Goal: Information Seeking & Learning: Learn about a topic

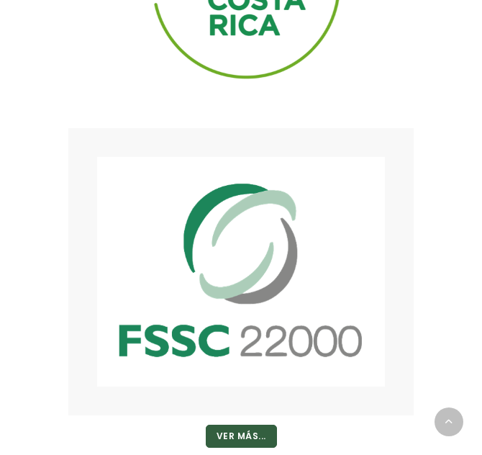
scroll to position [4471, 0]
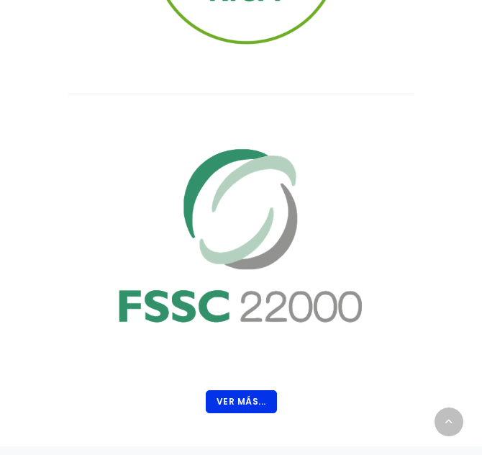
click at [250, 390] on button "Ver Más..." at bounding box center [241, 401] width 71 height 23
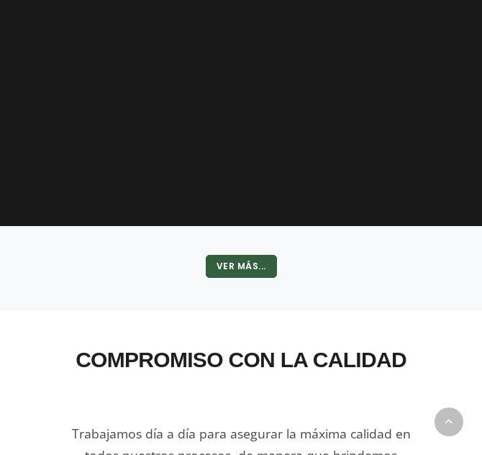
scroll to position [3776, 0]
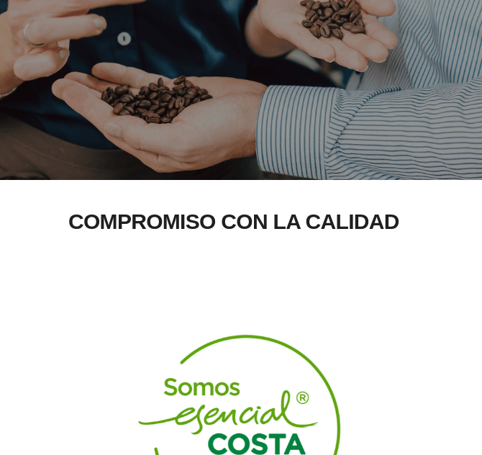
scroll to position [147, 0]
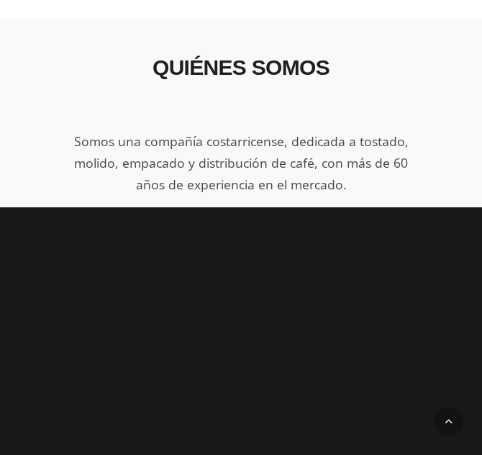
scroll to position [3391, 0]
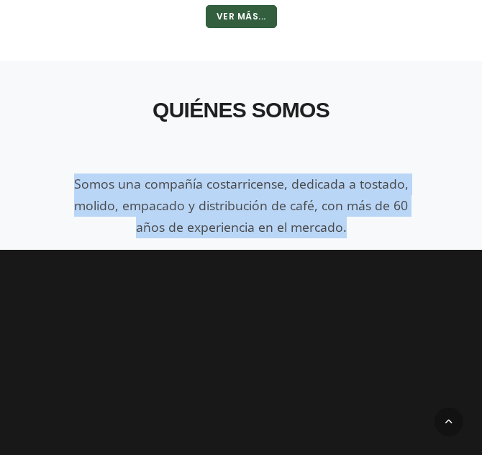
drag, startPoint x: 76, startPoint y: 179, endPoint x: 370, endPoint y: 224, distance: 297.0
click at [370, 224] on div "Quiénes Somos Somos una compañía costarricense, dedicada a tostado, molido, emp…" at bounding box center [241, 163] width 388 height 147
copy span "Somos una compañía costarricense, dedicada a tostado, molido, empacado y distri…"
